Goal: Check status

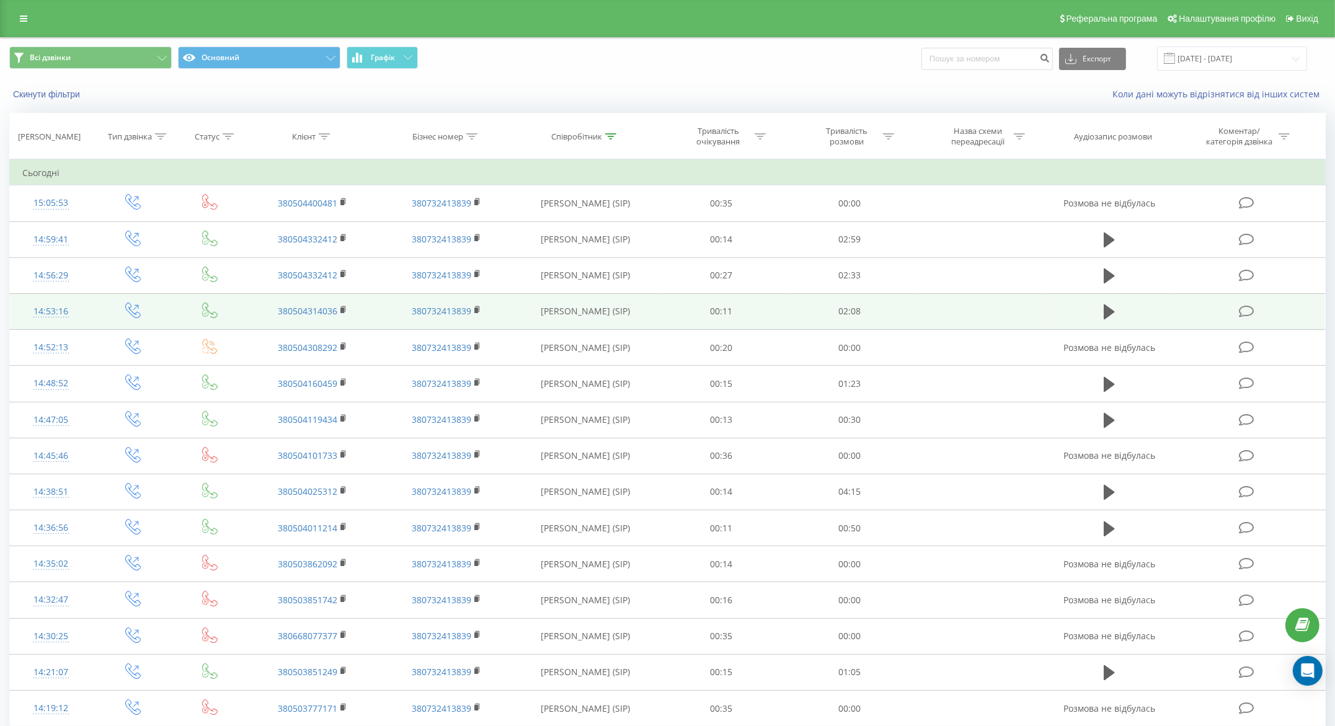
scroll to position [408, 0]
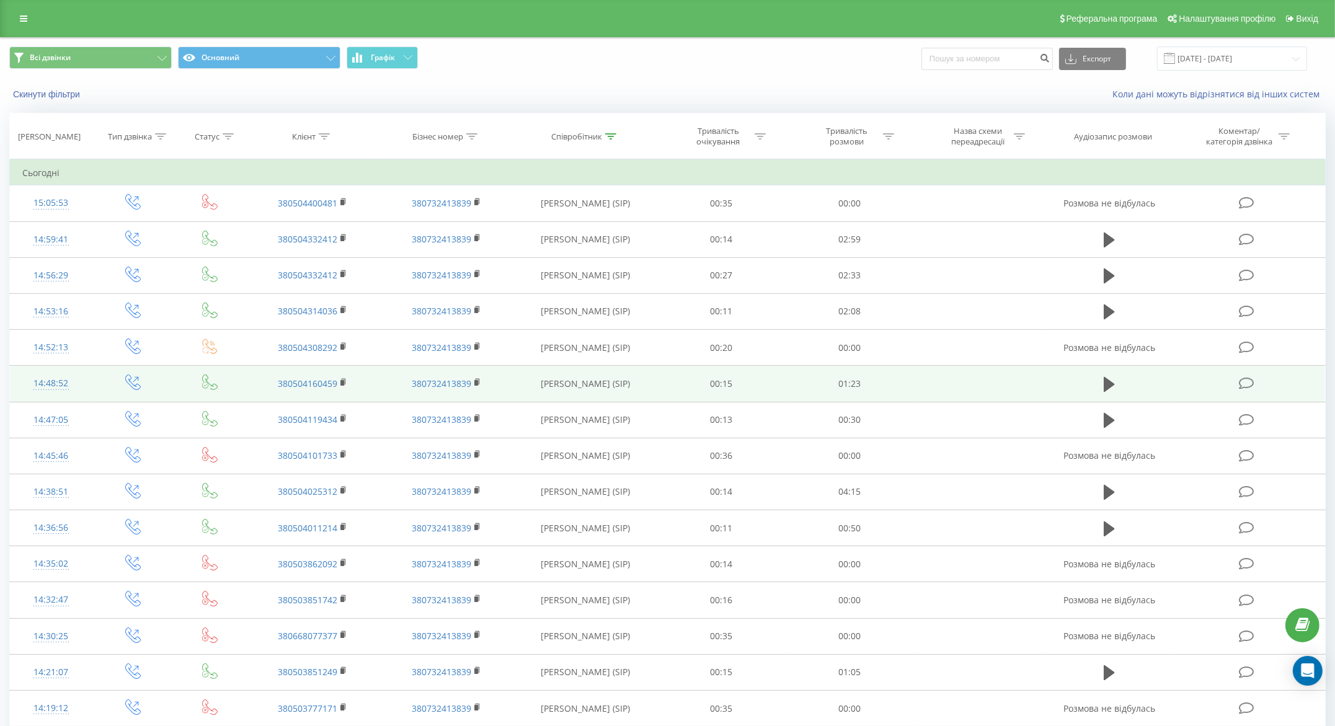
scroll to position [408, 0]
